Goal: Check status: Check status

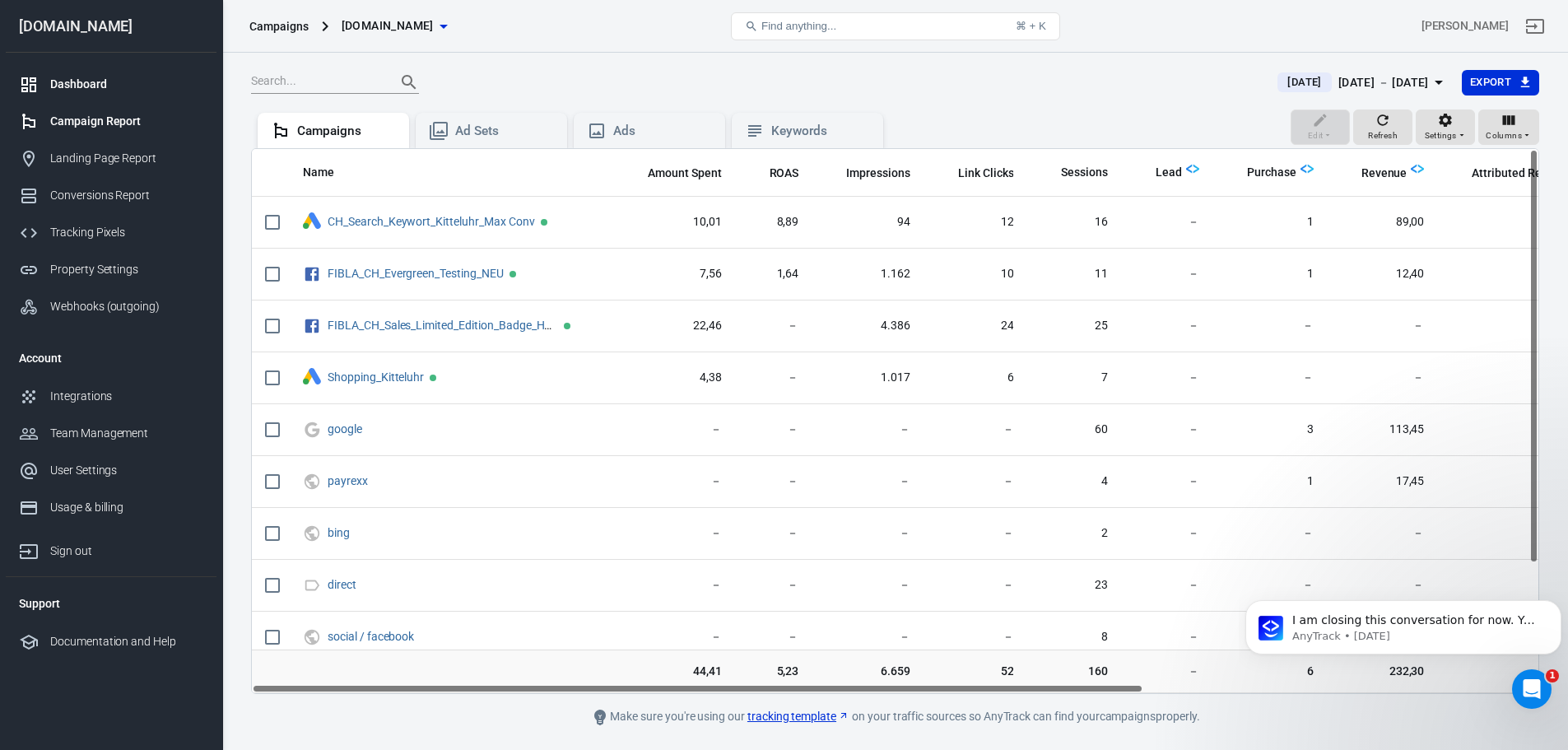
click at [92, 79] on div "Dashboard" at bounding box center [126, 84] width 153 height 17
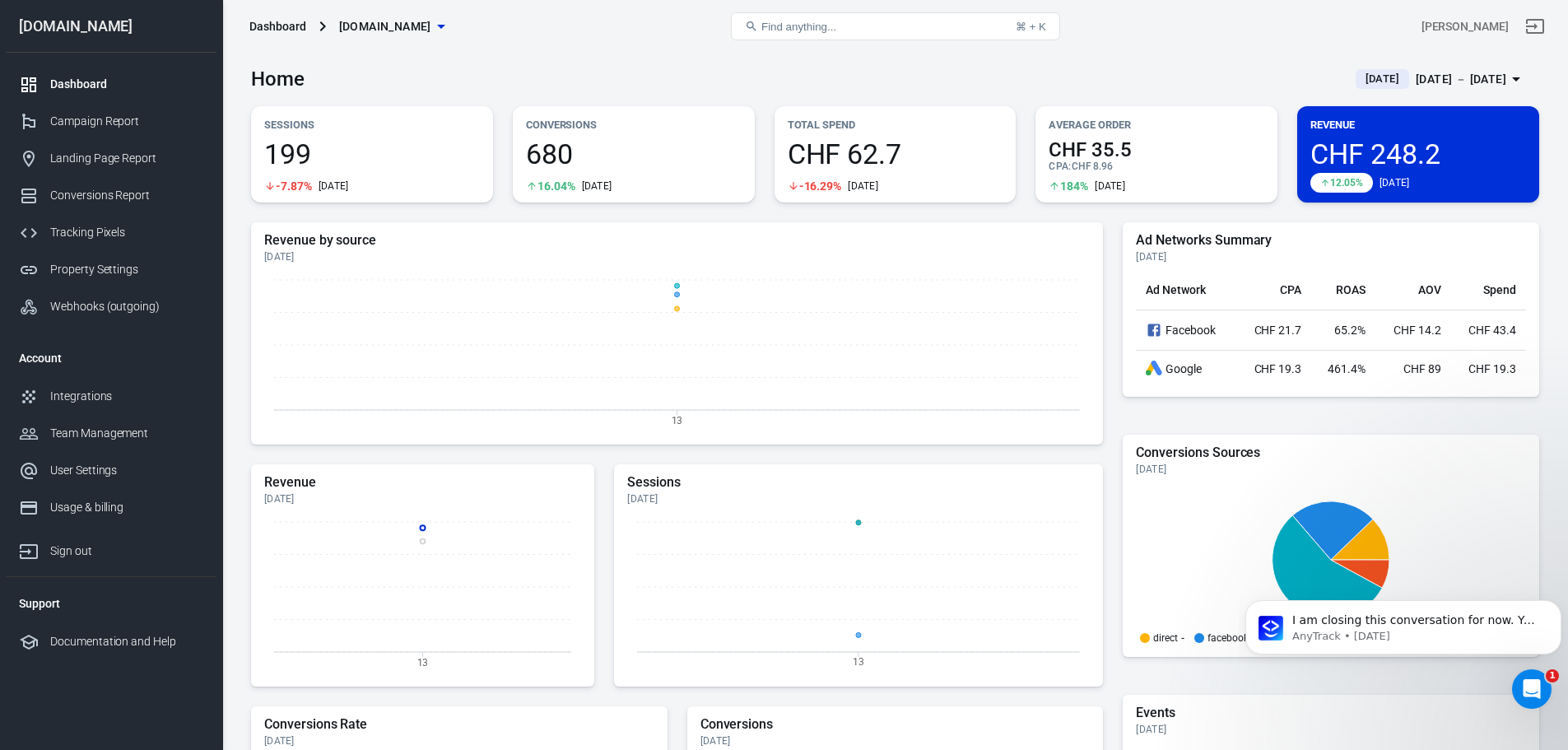
click at [1040, 74] on icon "button" at bounding box center [1516, 79] width 20 height 20
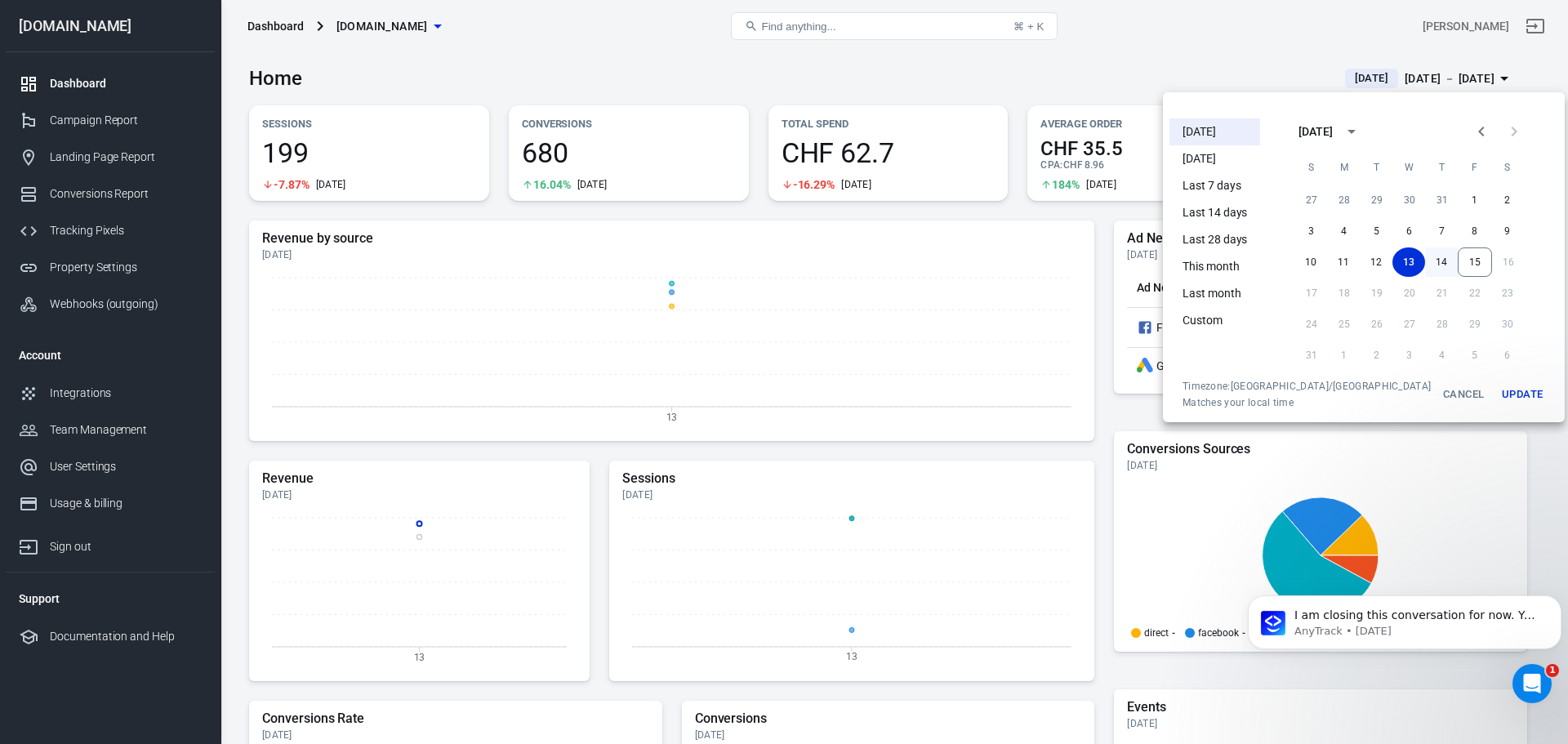
click at [1032, 266] on button "14" at bounding box center [1442, 262] width 33 height 30
click at [1032, 272] on button "14" at bounding box center [1442, 262] width 33 height 30
click at [1032, 399] on button "Update" at bounding box center [1522, 394] width 52 height 30
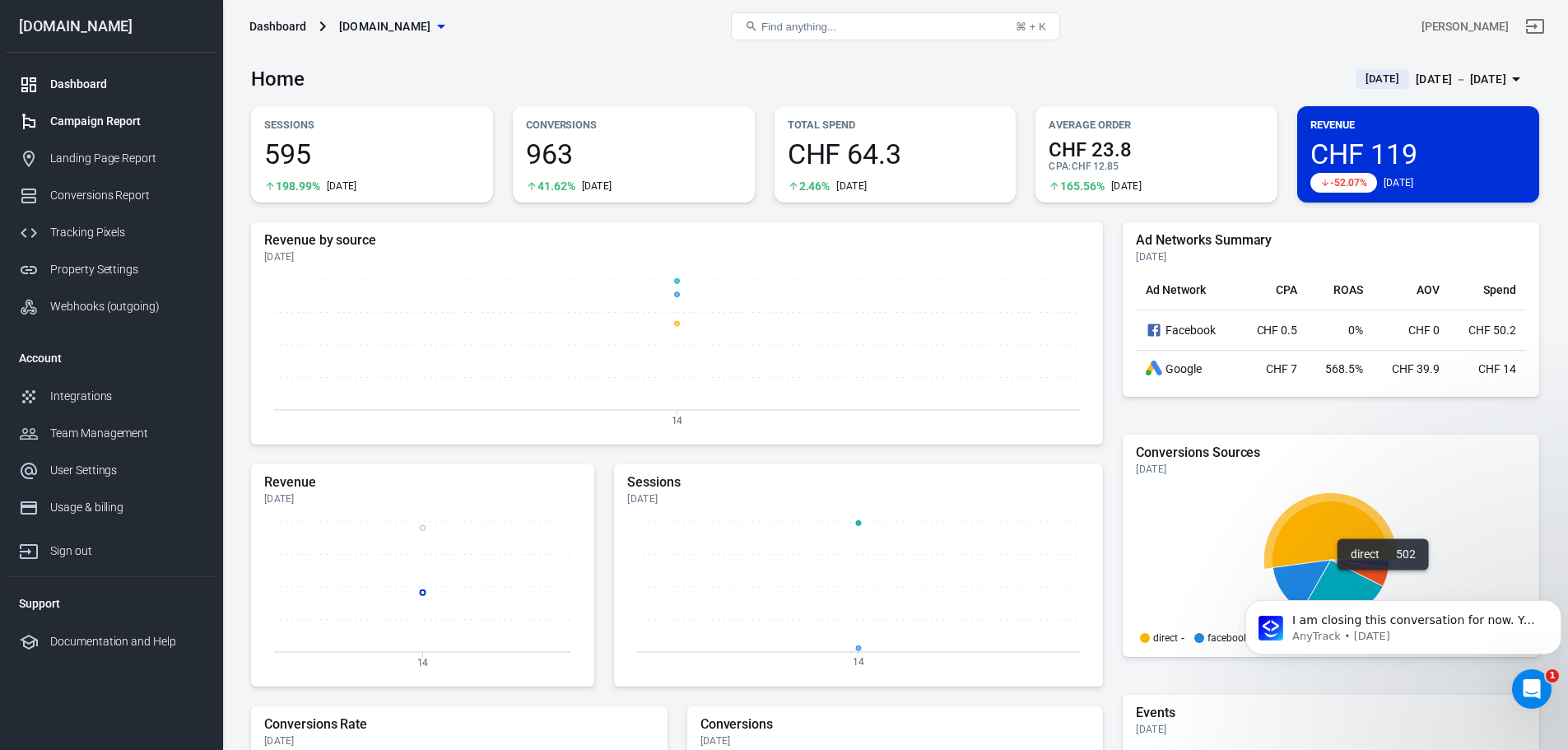
click at [106, 126] on div "Campaign Report" at bounding box center [126, 121] width 153 height 17
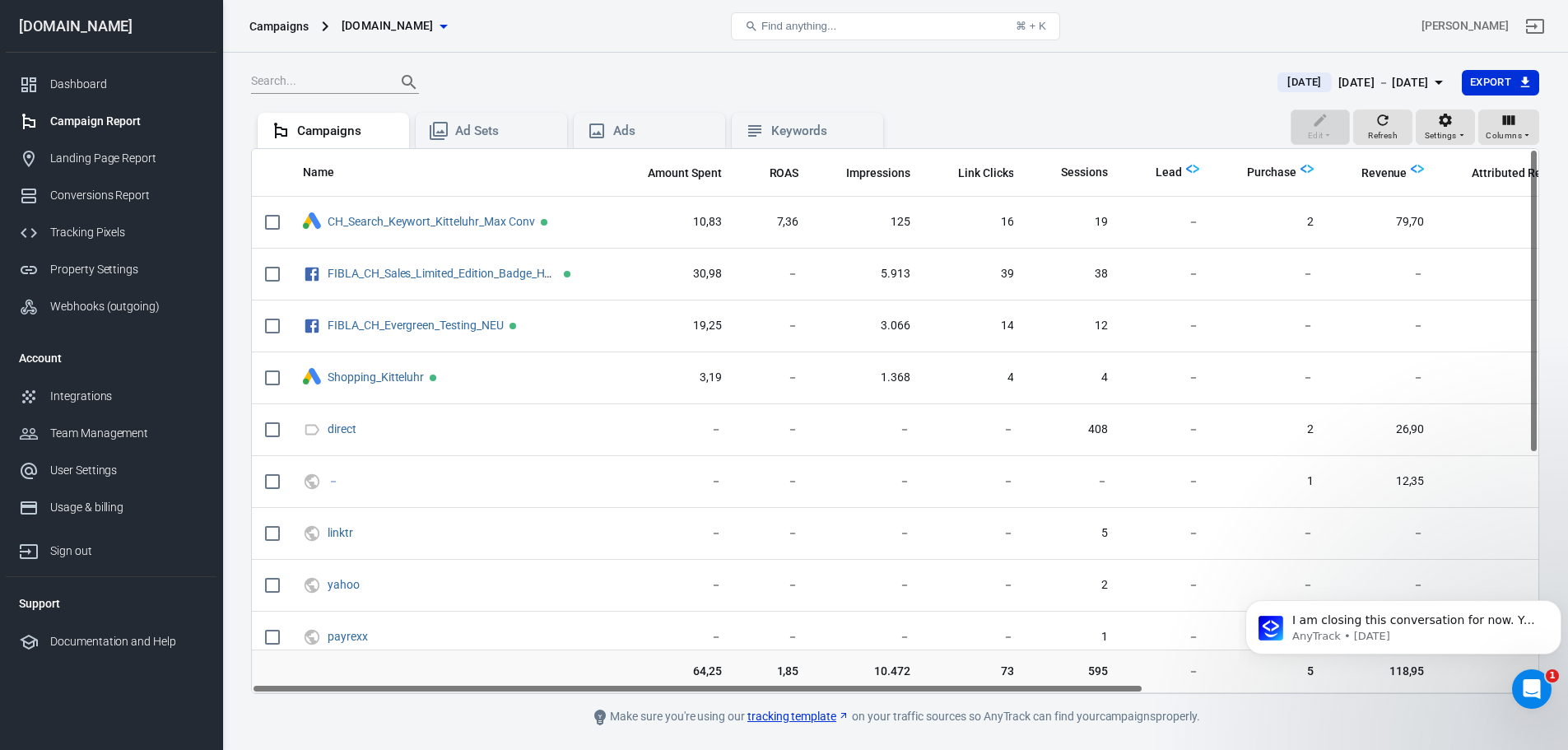
click at [1040, 451] on icon "Open Intercom Messenger" at bounding box center [1532, 689] width 27 height 27
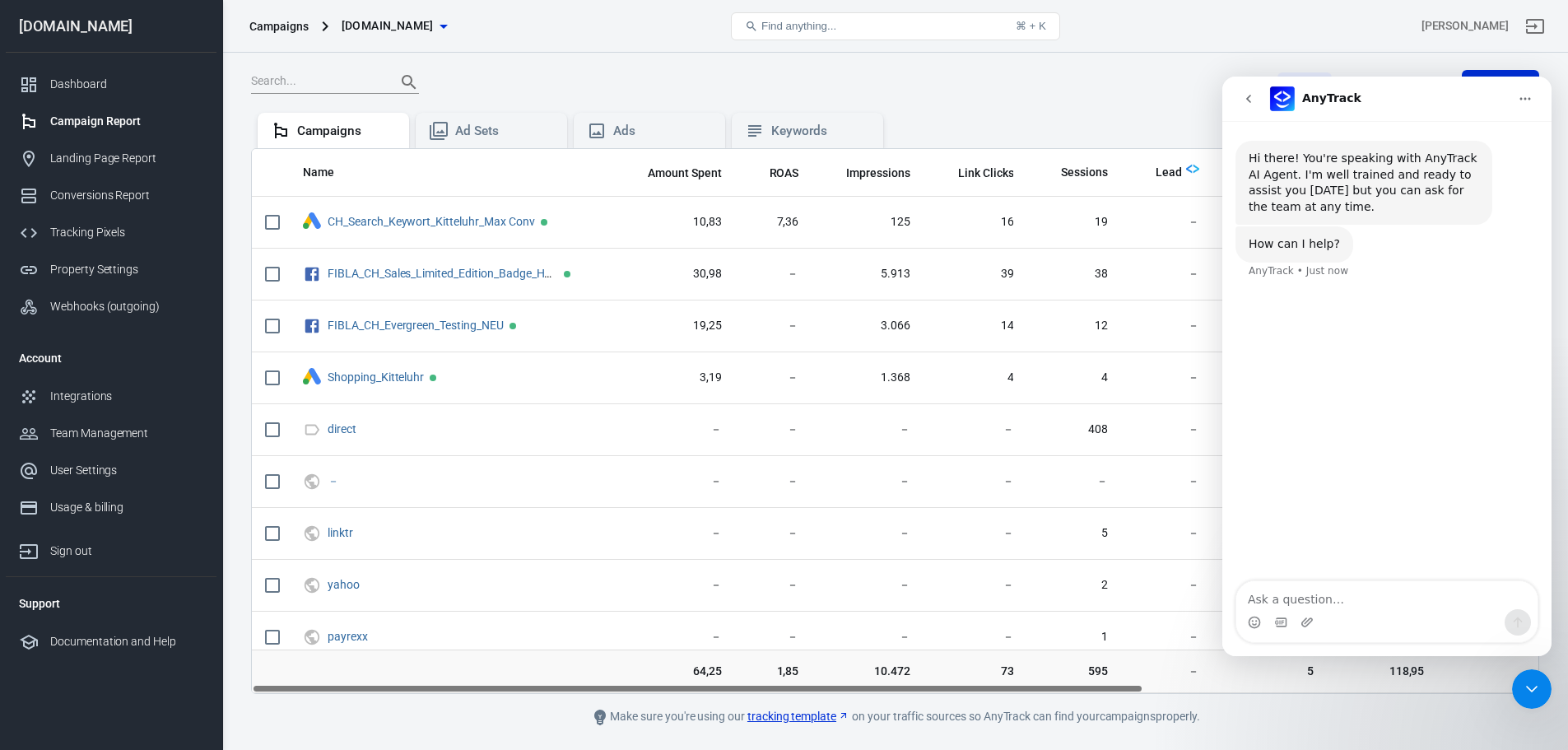
click at [1040, 96] on nav "AnyTrack" at bounding box center [1387, 98] width 329 height 44
click at [1040, 96] on icon "go back" at bounding box center [1249, 99] width 13 height 13
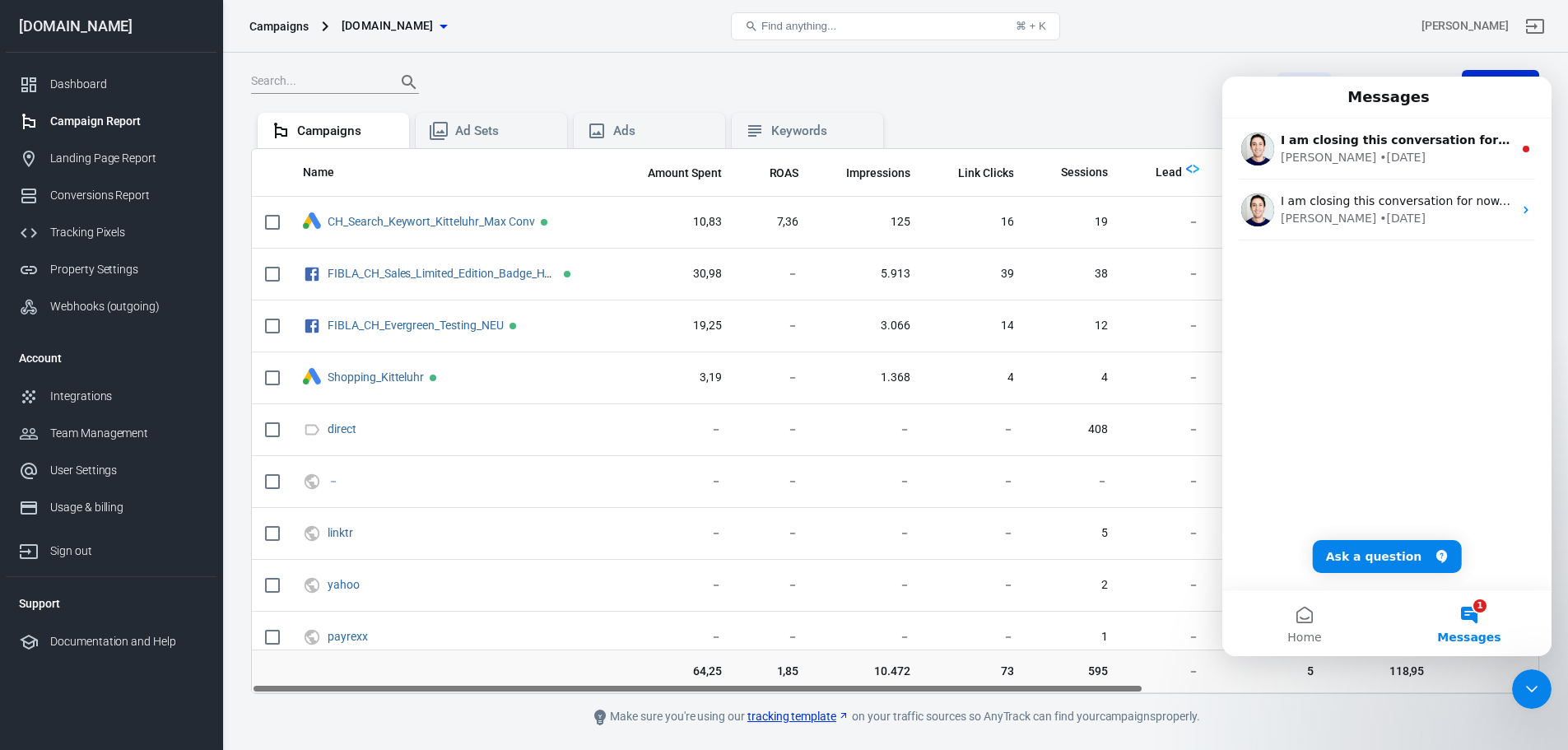
click at [1040, 451] on div "Close Intercom Messenger" at bounding box center [1532, 689] width 40 height 40
